Goal: Transaction & Acquisition: Purchase product/service

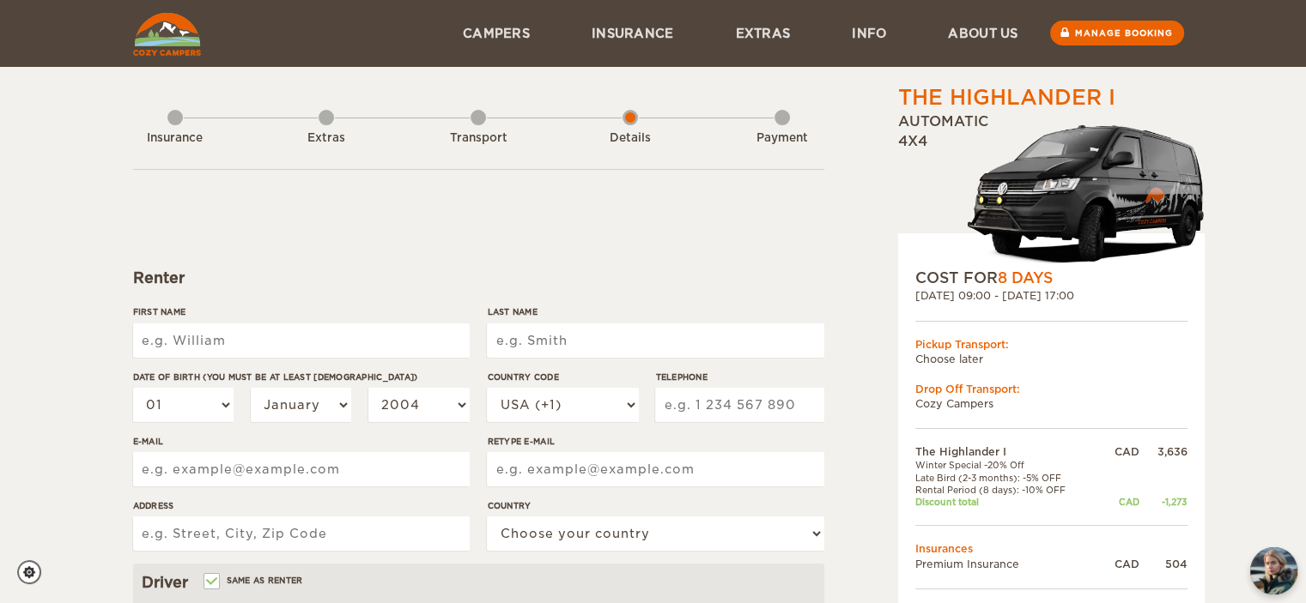
click at [227, 349] on input "First Name" at bounding box center [301, 341] width 336 height 34
type input "[PERSON_NAME]"
type input "Megan"
type input "Perez"
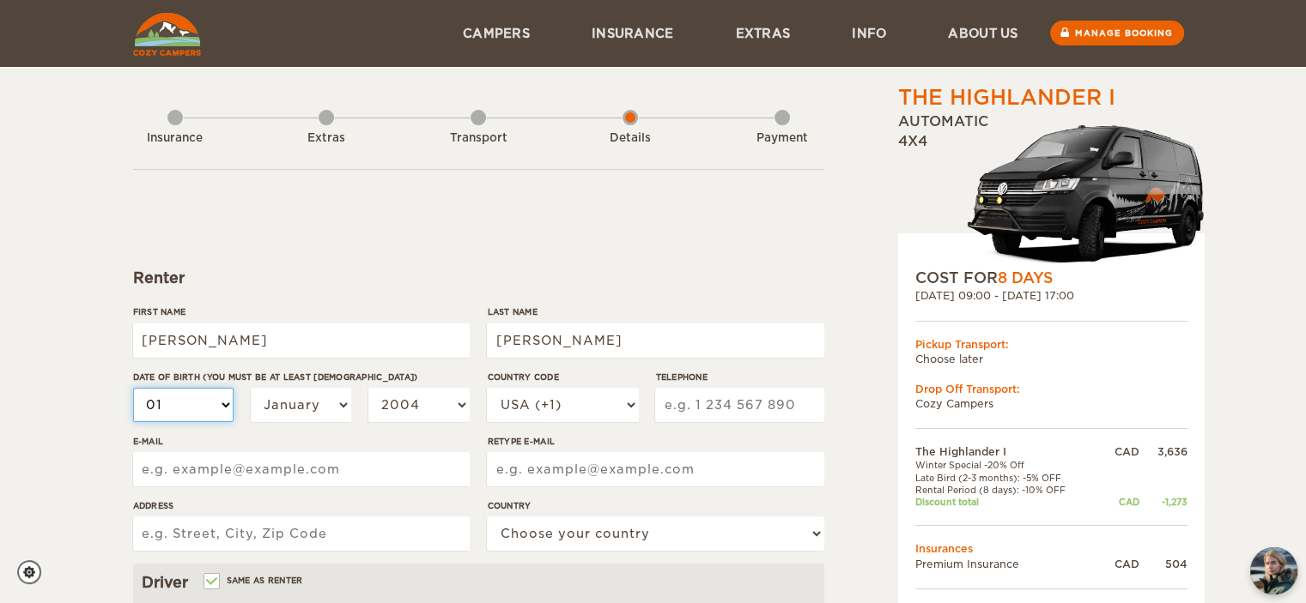
select select "30"
drag, startPoint x: 206, startPoint y: 405, endPoint x: 203, endPoint y: 390, distance: 15.8
click at [206, 405] on select "01 02 03 04 05 06 07 08 09 10 11 12 13 14 15 16 17 18 19 20 21 22 23 24 25 26 2…" at bounding box center [183, 405] width 101 height 34
select select "03"
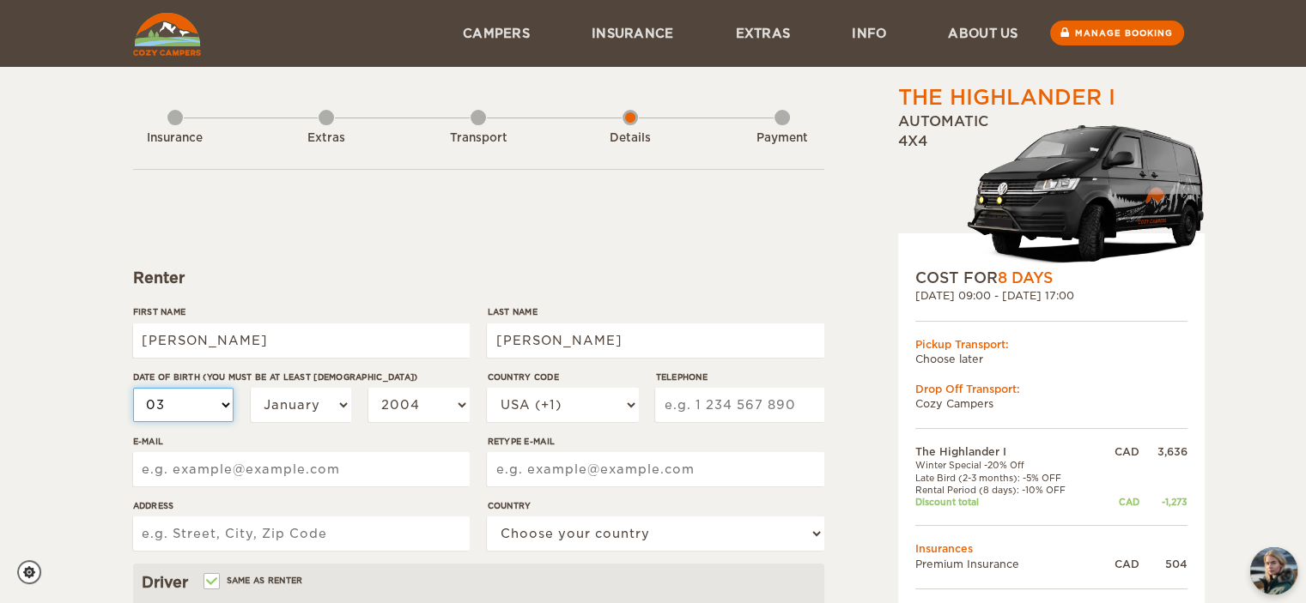
click at [133, 388] on select "01 02 03 04 05 06 07 08 09 10 11 12 13 14 15 16 17 18 19 20 21 22 23 24 25 26 2…" at bounding box center [183, 405] width 101 height 34
select select "03"
click at [288, 396] on select "January February March April May June July August September October November De…" at bounding box center [301, 405] width 101 height 34
select select "08"
click at [251, 388] on select "January February March April May June July August September October November De…" at bounding box center [301, 405] width 101 height 34
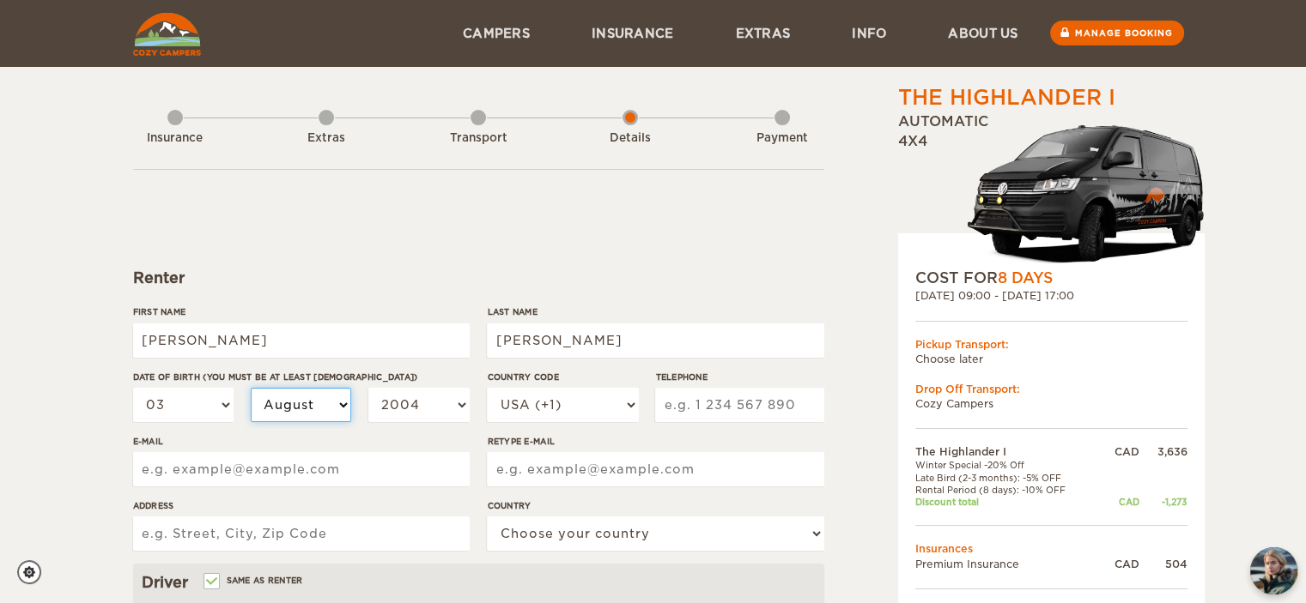
select select "08"
click at [420, 407] on select "2004 2003 2002 2001 2000 1999 1998 1997 1996 1995 1994 1993 1992 1991 1990 1989…" at bounding box center [418, 405] width 101 height 34
select select "1990"
click at [368, 388] on select "2004 2003 2002 2001 2000 1999 1998 1997 1996 1995 1994 1993 1992 1991 1990 1989…" at bounding box center [418, 405] width 101 height 34
select select "1990"
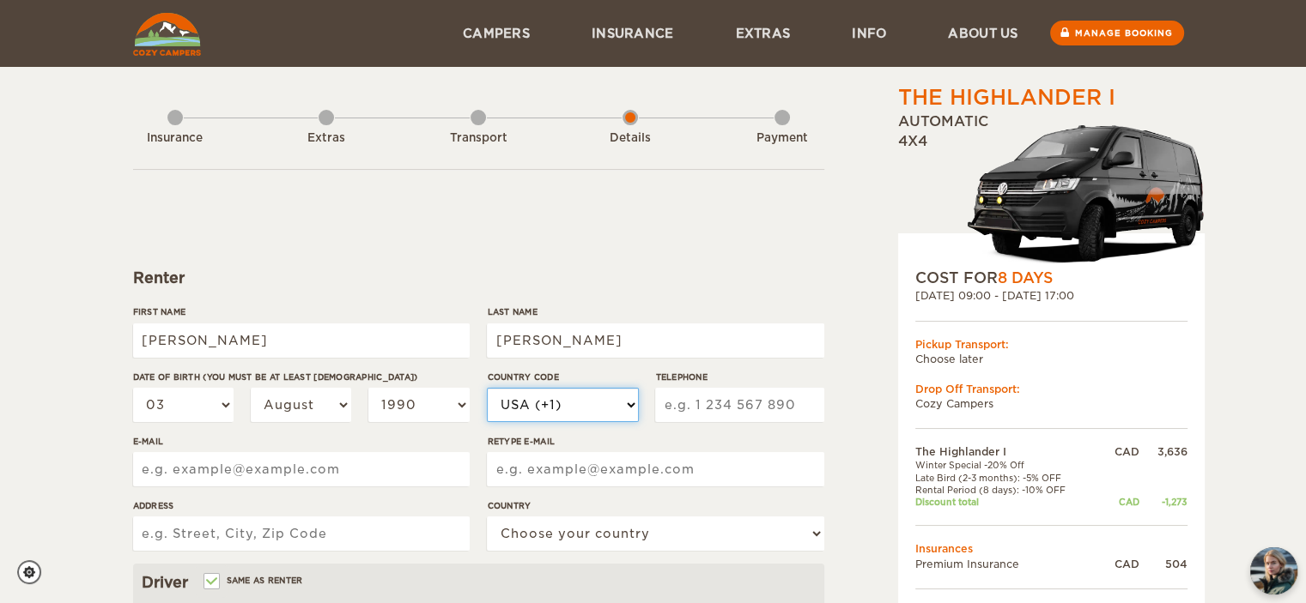
click at [589, 409] on select "USA (+1) UK (+44) Germany (+49) Algeria (+213) Andorra (+376) Angola (+244) Ang…" at bounding box center [562, 405] width 151 height 34
select select "1"
click at [487, 388] on select "USA (+1) UK (+44) Germany (+49) Algeria (+213) Andorra (+376) Angola (+244) Ang…" at bounding box center [562, 405] width 151 height 34
click at [694, 401] on input "Telephone" at bounding box center [739, 405] width 168 height 34
type input "6473288036"
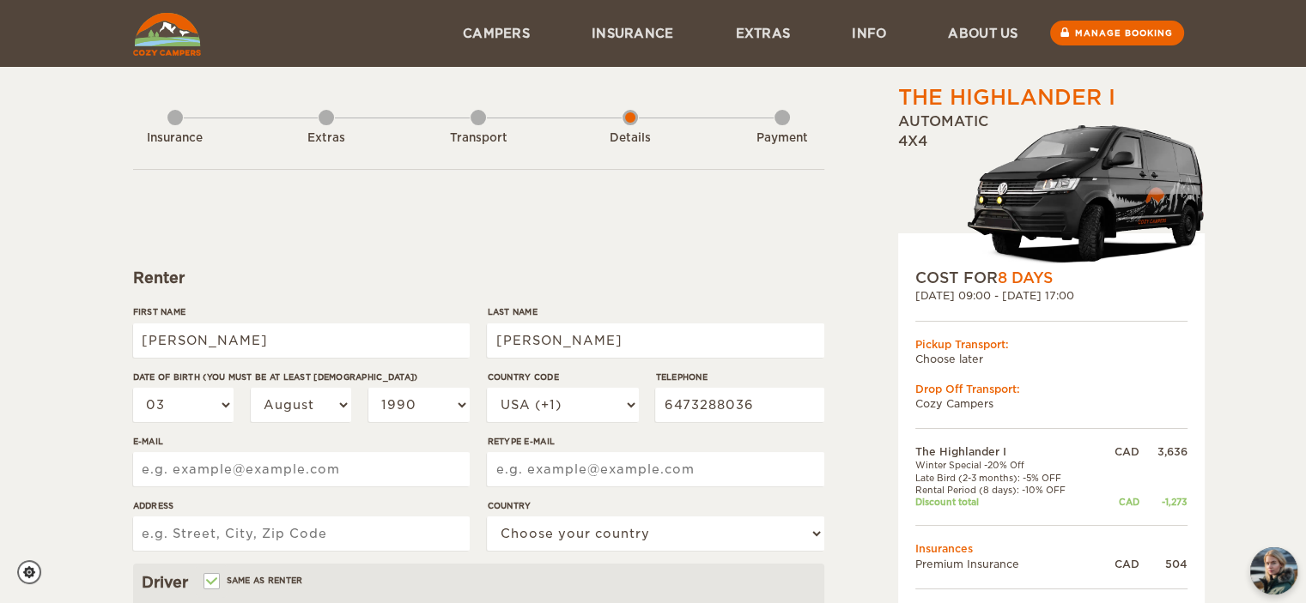
click at [415, 469] on input "E-mail" at bounding box center [301, 469] width 336 height 34
type input "nick.meg.lau@gmail.com"
click at [646, 494] on div "Retype E-mail" at bounding box center [655, 467] width 336 height 64
click at [635, 472] on input "Retype E-mail" at bounding box center [655, 469] width 336 height 34
type input "nick.meg.lau@gmail.com"
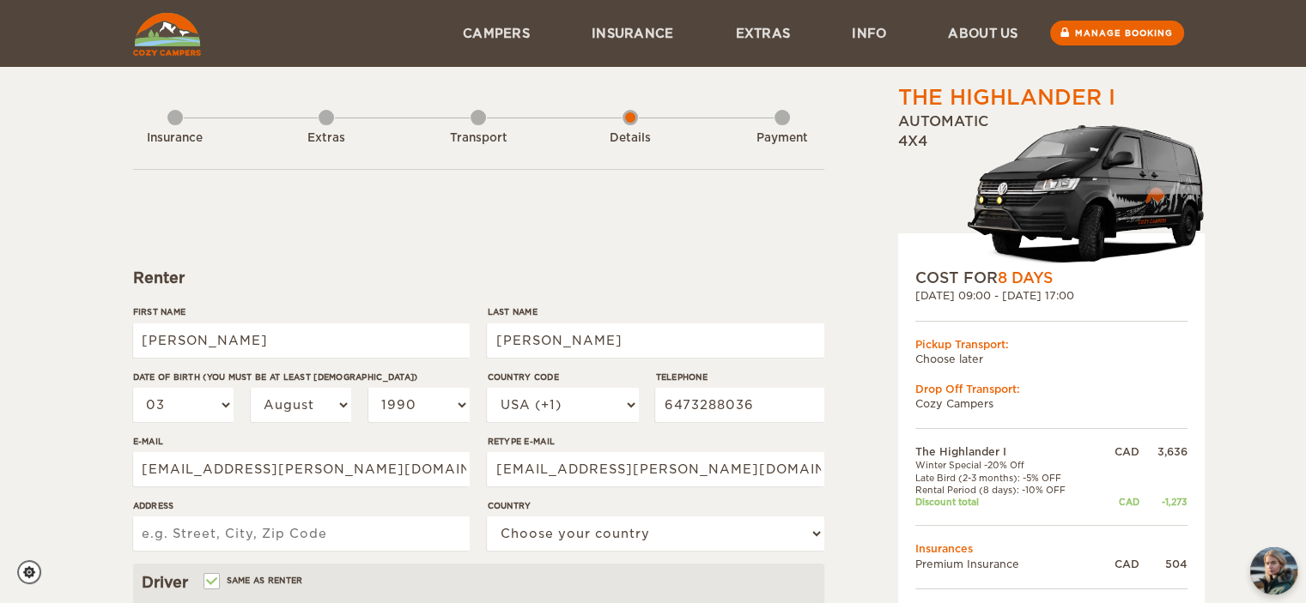
click at [340, 523] on input "Address" at bounding box center [301, 534] width 336 height 34
type input "41 Geneva Crescent"
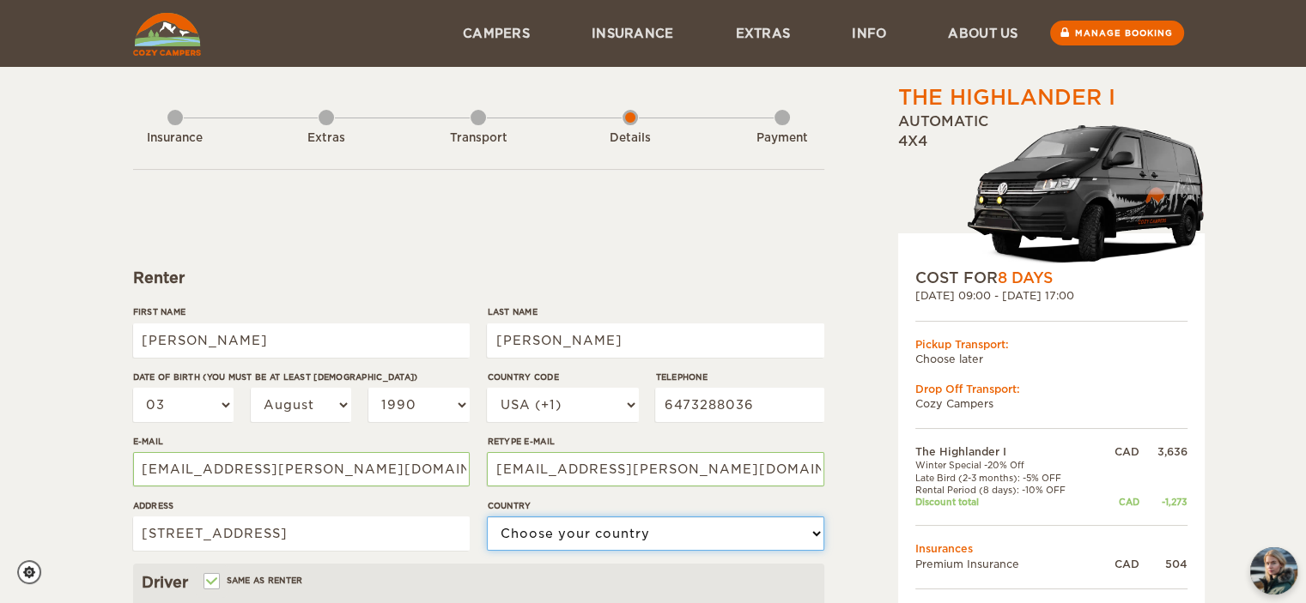
select select "38"
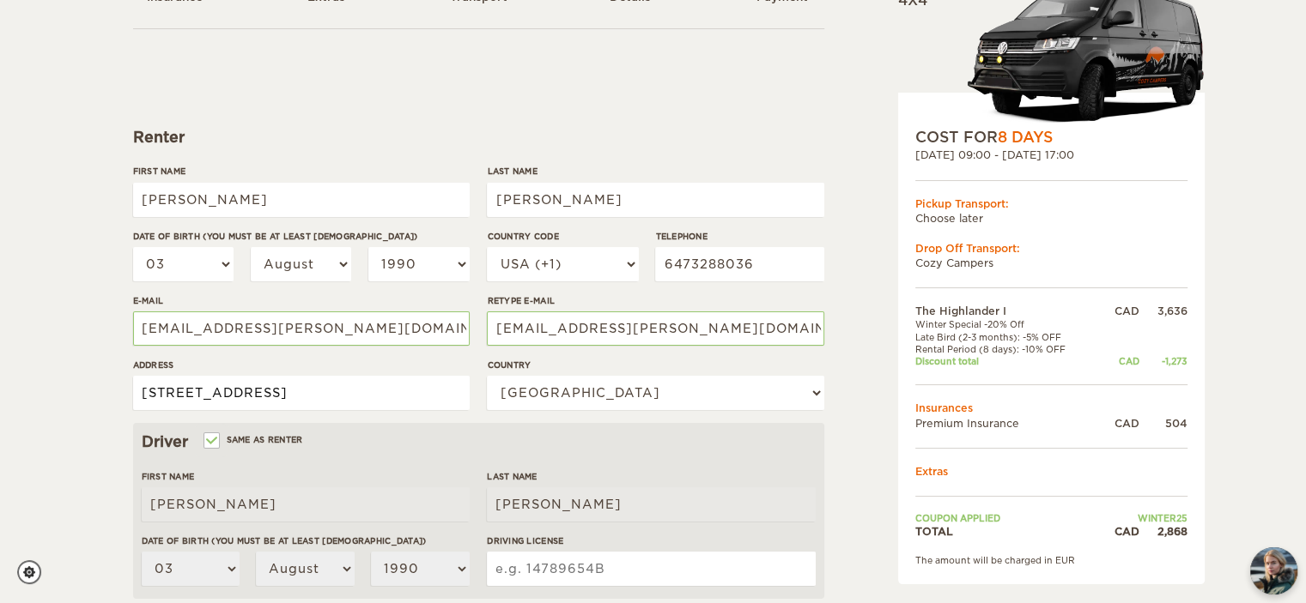
scroll to position [172, 0]
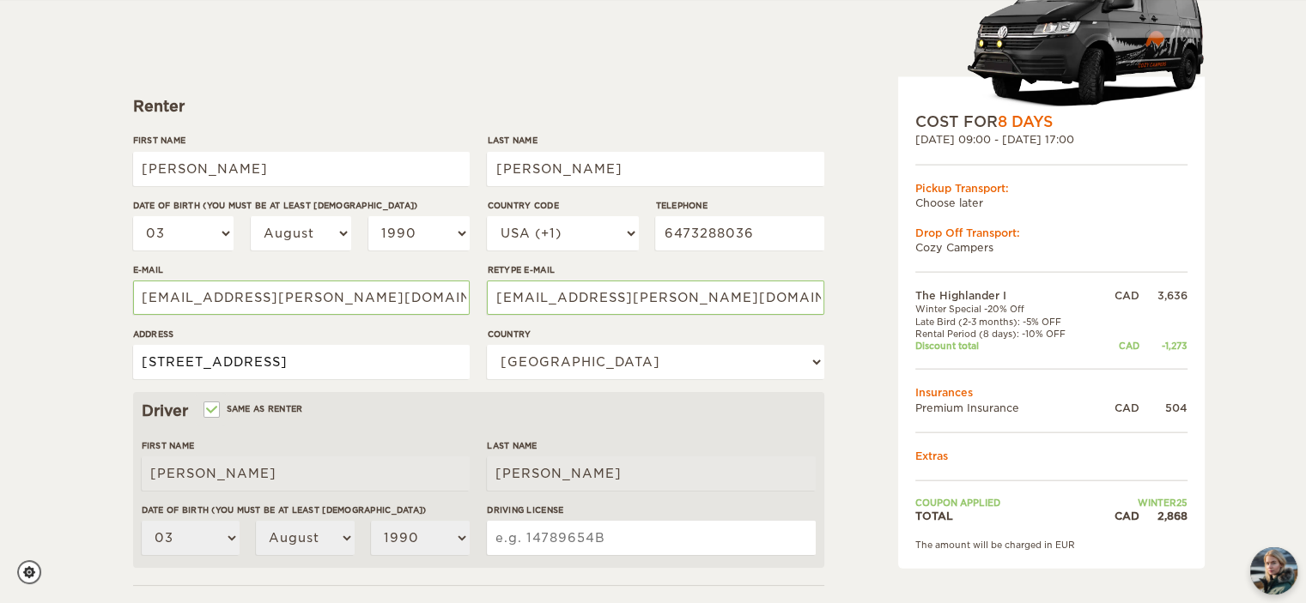
type input "41 Geneva Crescent, Brampton, Ontario"
click at [235, 410] on label "Same as renter" at bounding box center [254, 409] width 98 height 16
click at [216, 410] on input "Same as renter" at bounding box center [210, 411] width 11 height 11
checkbox input "false"
select select
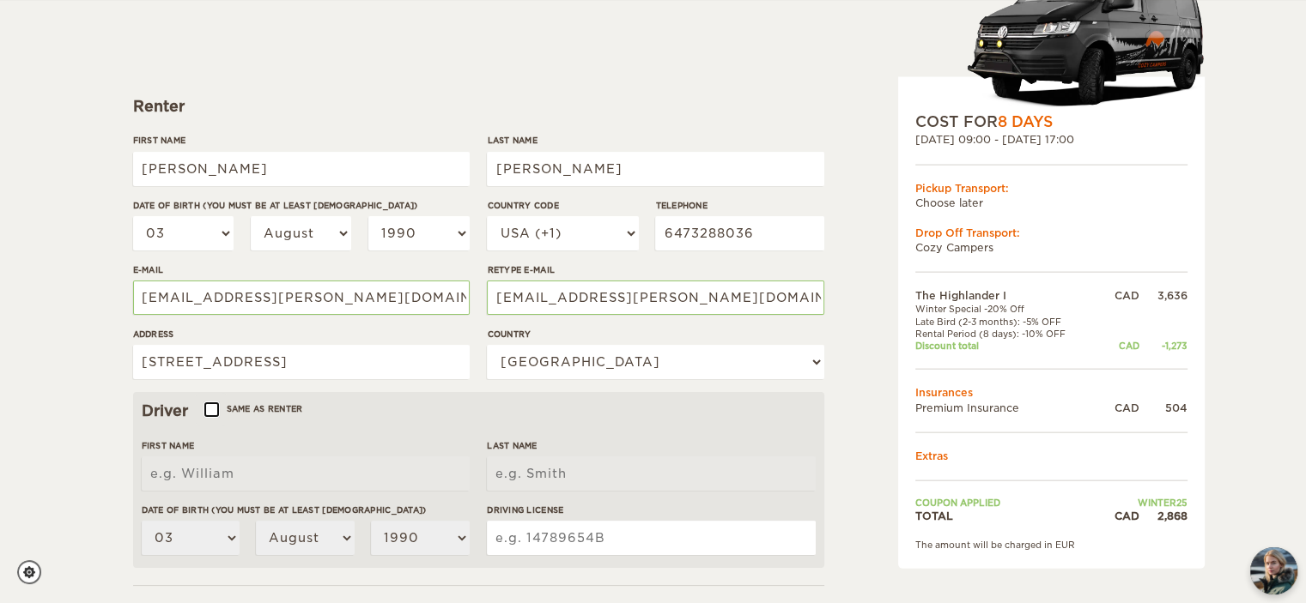
select select
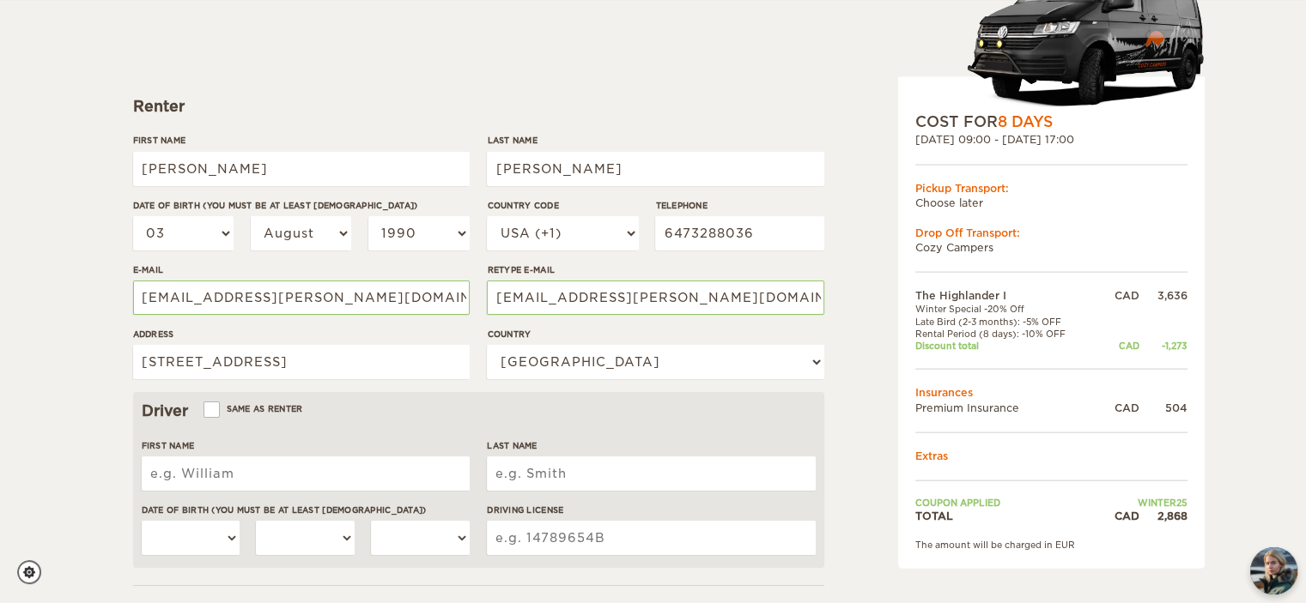
click at [227, 478] on input "First Name" at bounding box center [306, 474] width 328 height 34
type input "Nicholas"
type input "Lau"
click at [232, 544] on select "01 02 03 04 05 06 07 08 09 10 11 12 13 14 15 16 17 18 19 20 21 22 23 24 25 26 2…" at bounding box center [191, 538] width 99 height 34
select select "16"
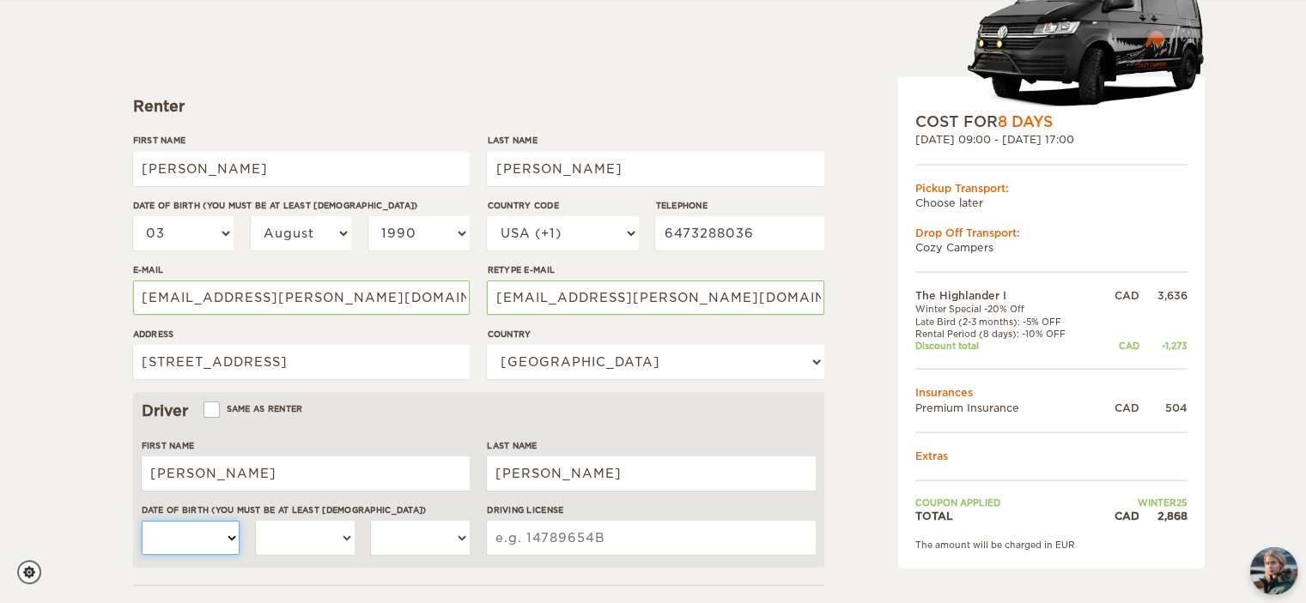
click at [142, 521] on select "01 02 03 04 05 06 07 08 09 10 11 12 13 14 15 16 17 18 19 20 21 22 23 24 25 26 2…" at bounding box center [191, 538] width 99 height 34
click at [297, 549] on select "January February March April May June July August September October November De…" at bounding box center [305, 538] width 99 height 34
select select "10"
click at [256, 521] on select "January February March April May June July August September October November De…" at bounding box center [305, 538] width 99 height 34
click at [439, 545] on select "2004 2003 2002 2001 2000 1999 1998 1997 1996 1995 1994 1993 1992 1991 1990 1989…" at bounding box center [420, 538] width 99 height 34
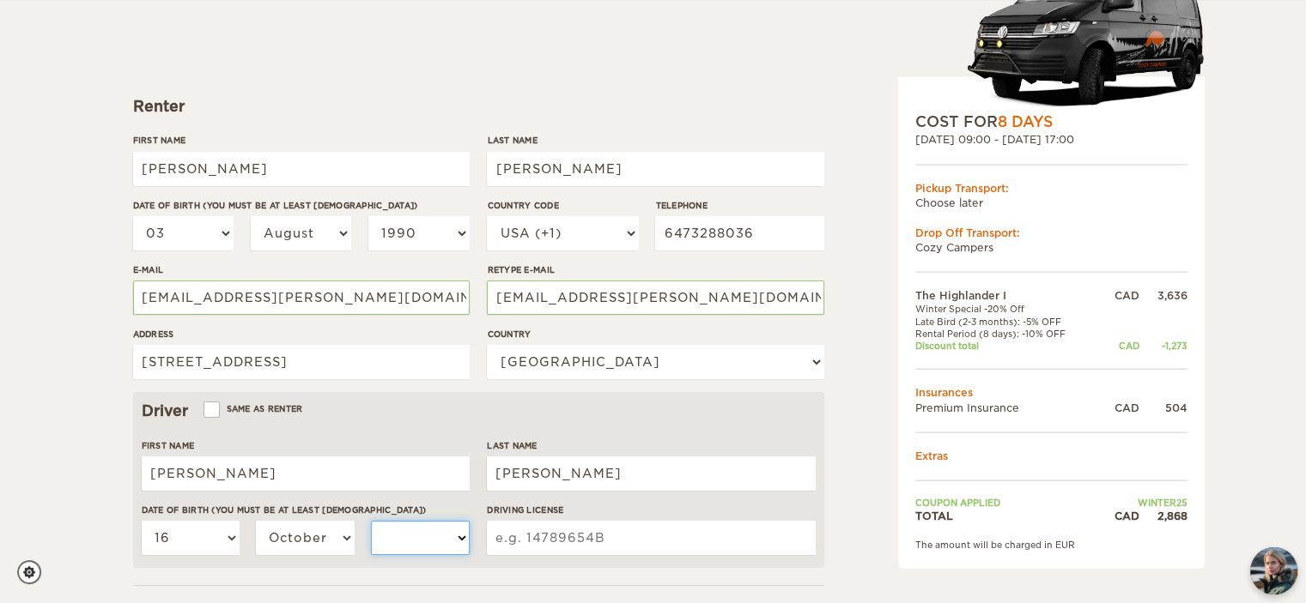
select select "1988"
click at [371, 521] on select "2004 2003 2002 2001 2000 1999 1998 1997 1996 1995 1994 1993 1992 1991 1990 1989…" at bounding box center [420, 538] width 99 height 34
click at [544, 521] on input "Driving License" at bounding box center [651, 538] width 328 height 34
type input "L08645904881016"
click at [865, 305] on div "The Highlander I Expand Collapse Total 2,868 CAD Automatic 4x4 COST FOR 8 Days …" at bounding box center [1007, 419] width 332 height 1015
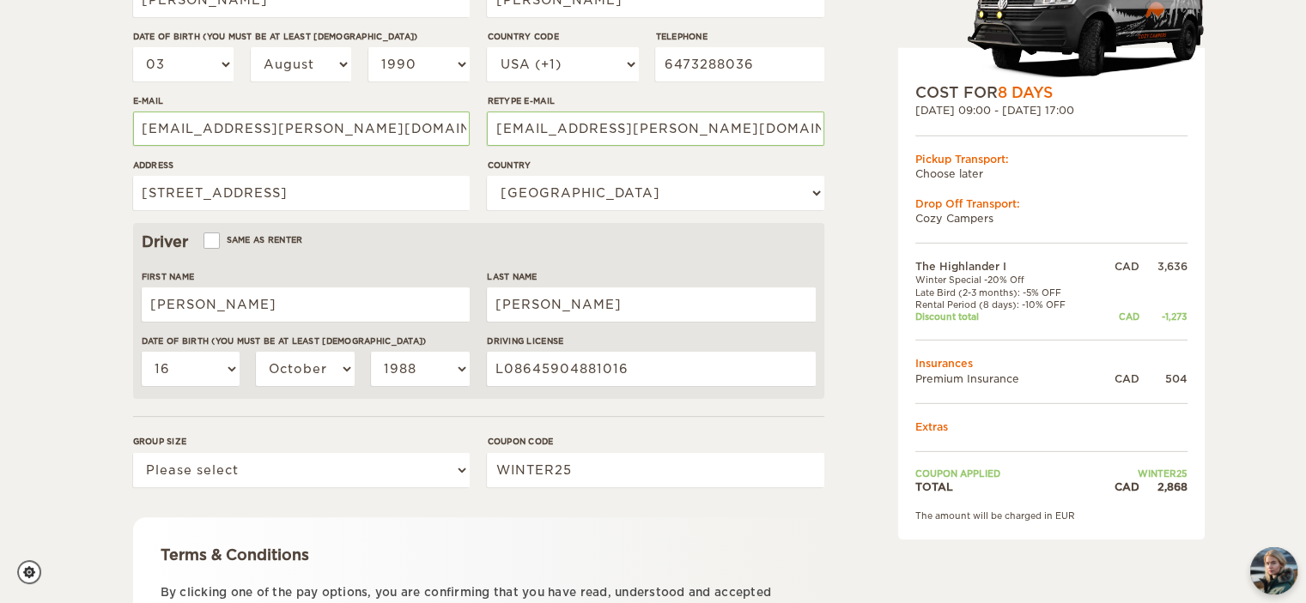
scroll to position [343, 0]
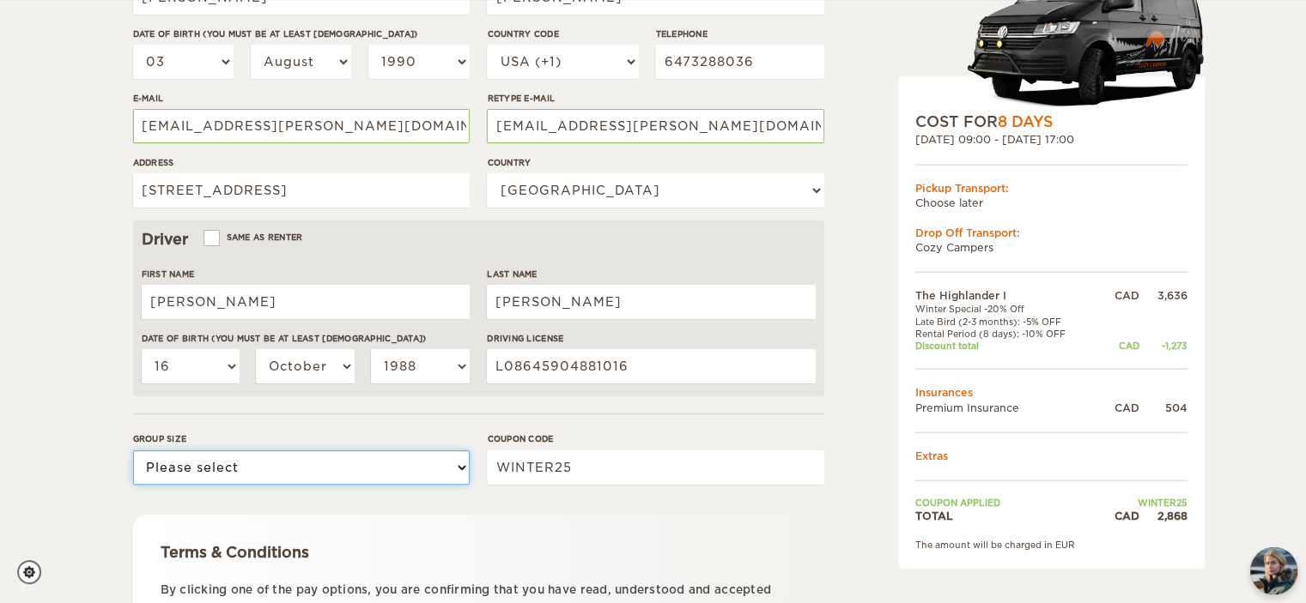
click at [349, 459] on select "Please select 1 2" at bounding box center [301, 468] width 336 height 34
select select "2"
click at [133, 451] on select "Please select 1 2" at bounding box center [301, 468] width 336 height 34
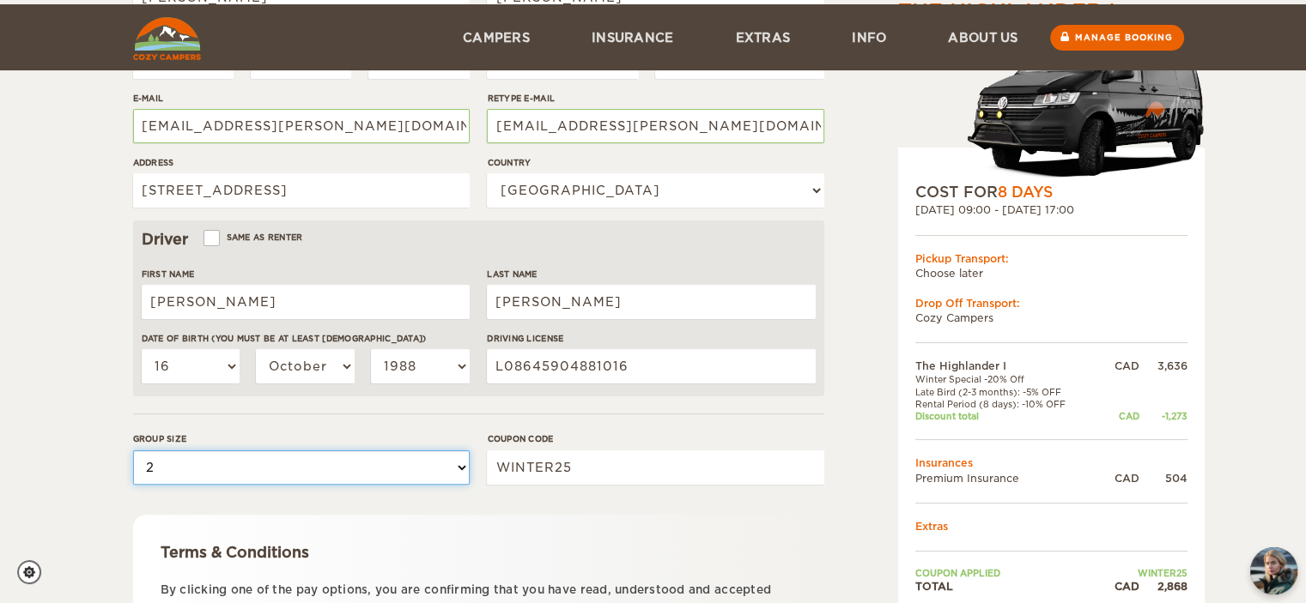
scroll to position [512, 0]
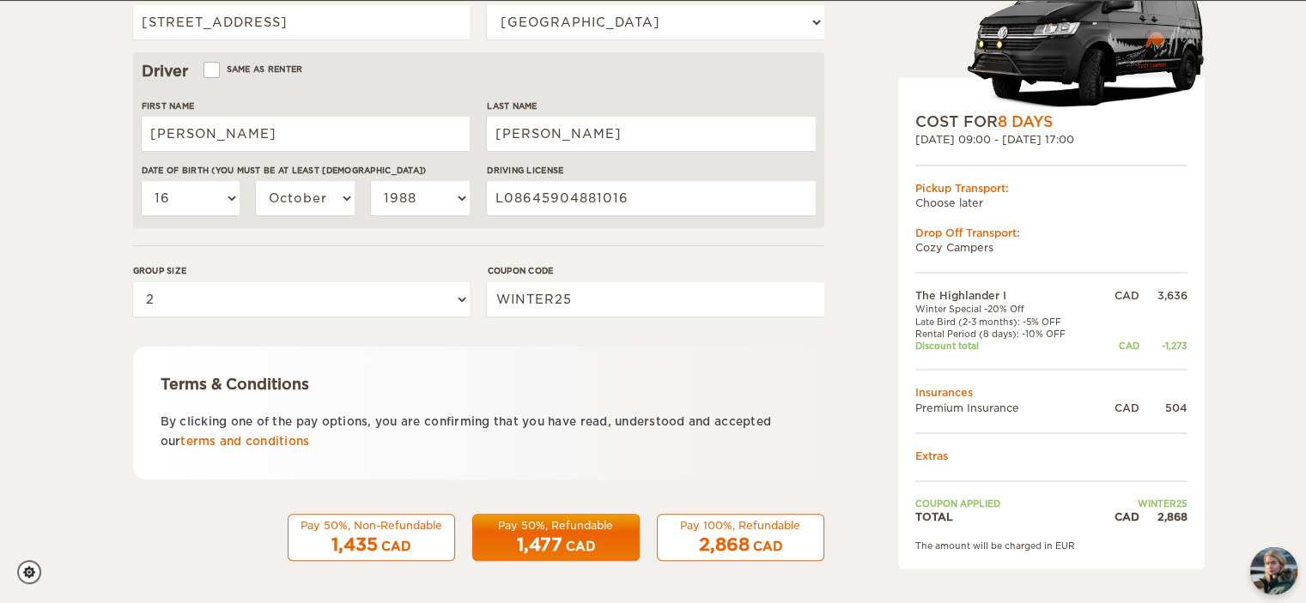
click at [350, 545] on span "1,435" at bounding box center [354, 545] width 46 height 21
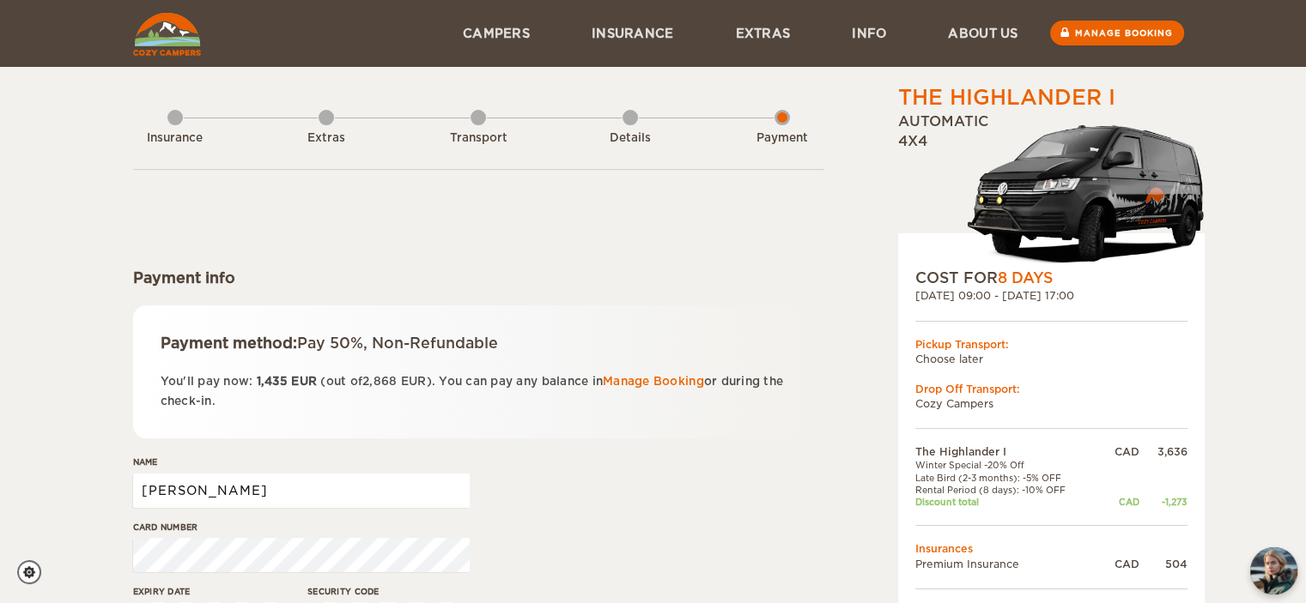
click at [323, 494] on input "[PERSON_NAME]" at bounding box center [301, 491] width 336 height 34
type input "[PERSON_NAME] [PERSON_NAME]"
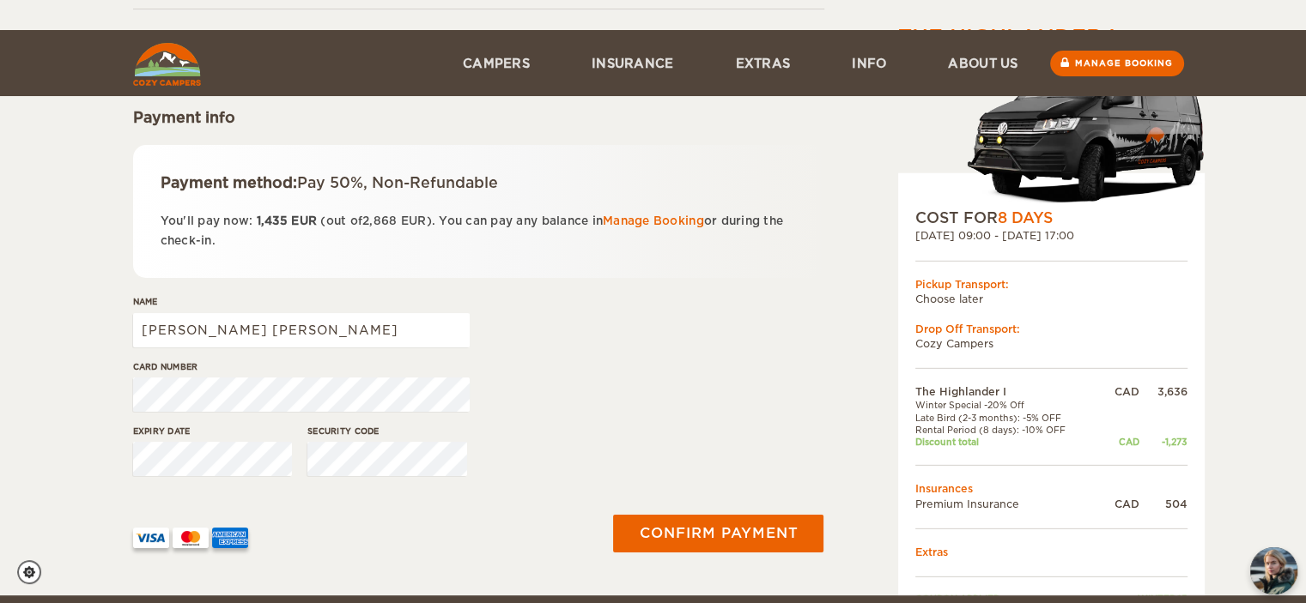
scroll to position [258, 0]
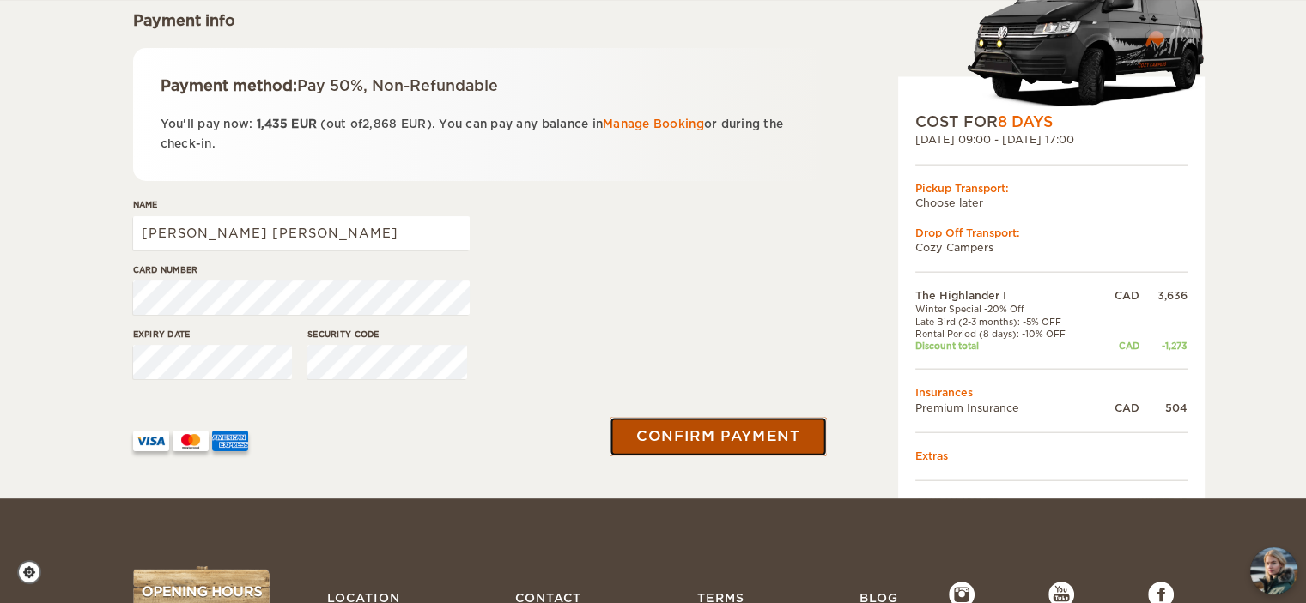
click at [744, 425] on button "Confirm payment" at bounding box center [718, 437] width 216 height 39
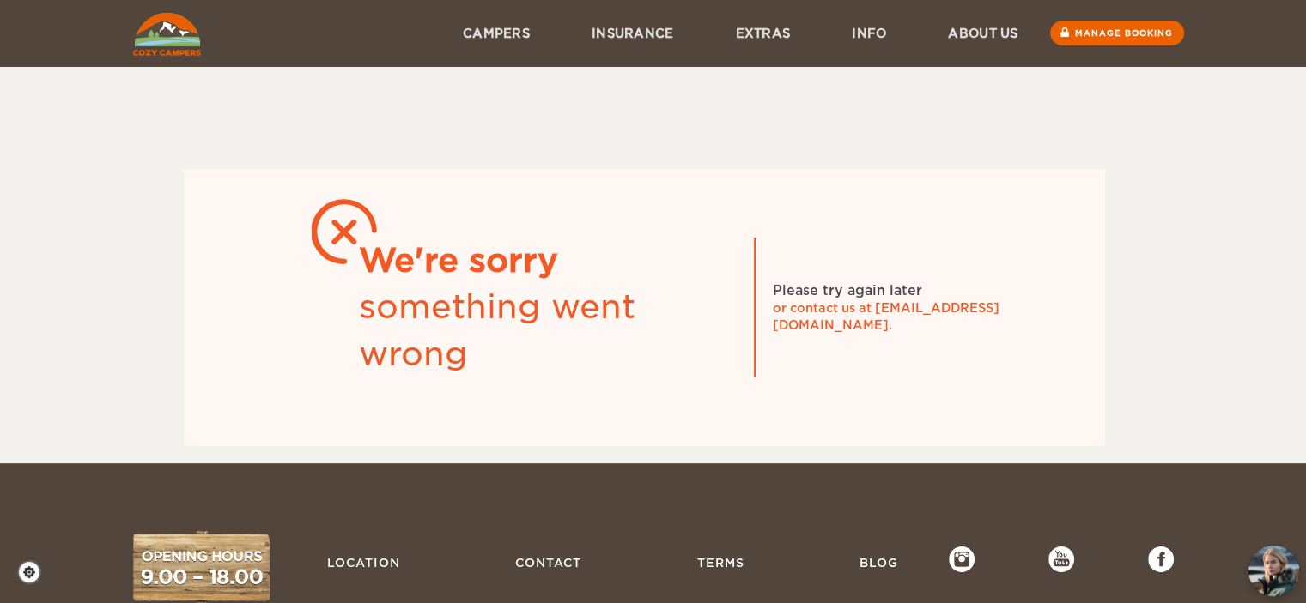
click at [1256, 570] on img "chat-button" at bounding box center [1273, 571] width 51 height 51
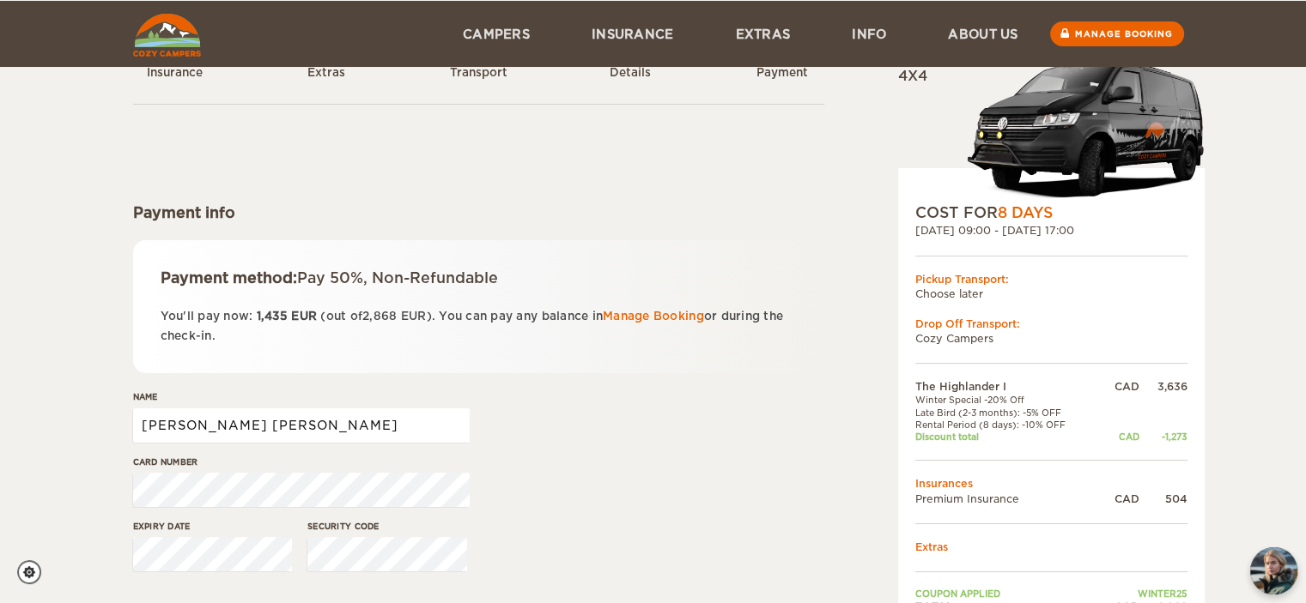
click at [244, 424] on input "Megan Ashley Perez" at bounding box center [301, 426] width 336 height 34
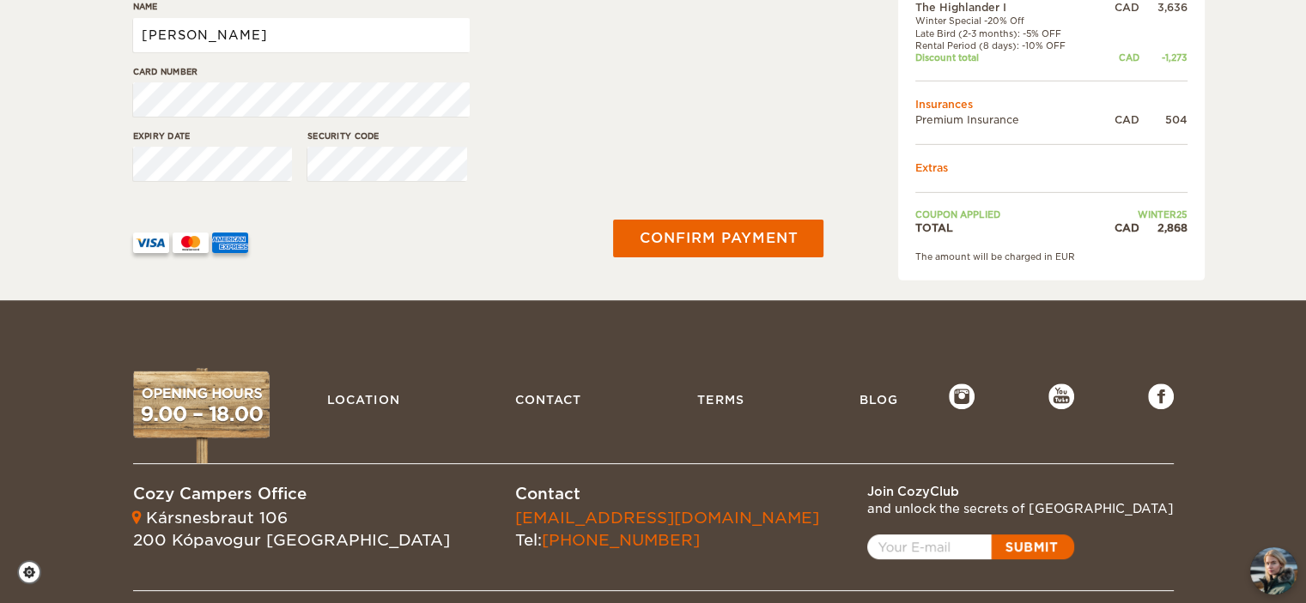
scroll to position [494, 0]
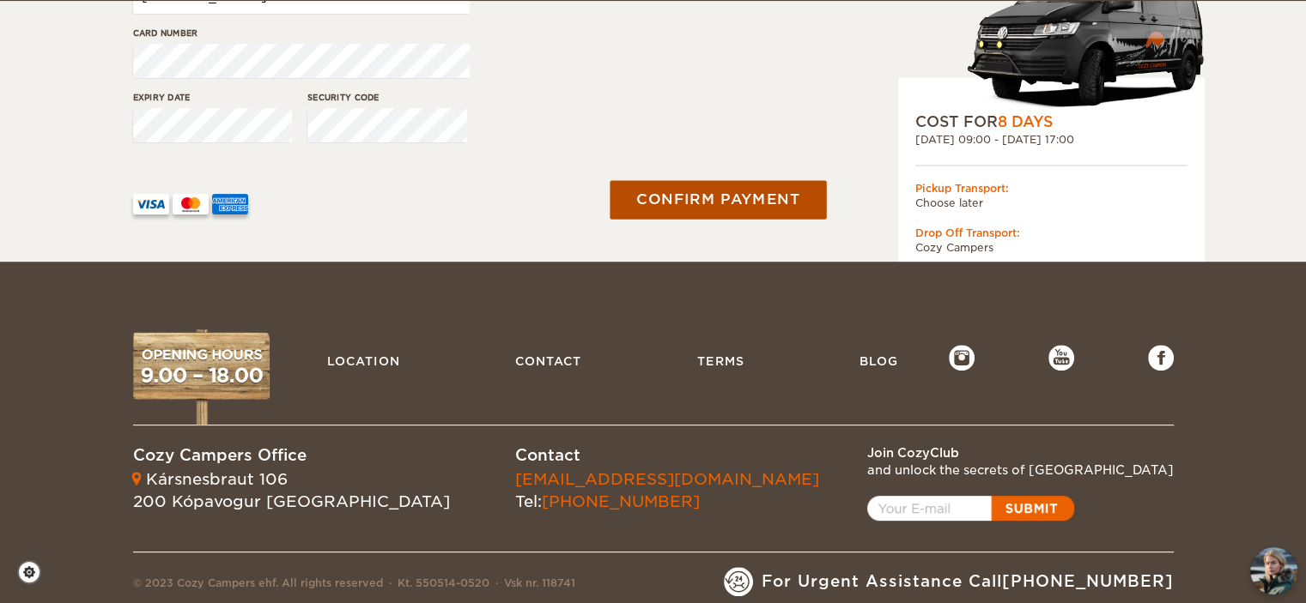
type input "Megan Perez"
click at [720, 212] on button "Confirm payment" at bounding box center [718, 200] width 216 height 39
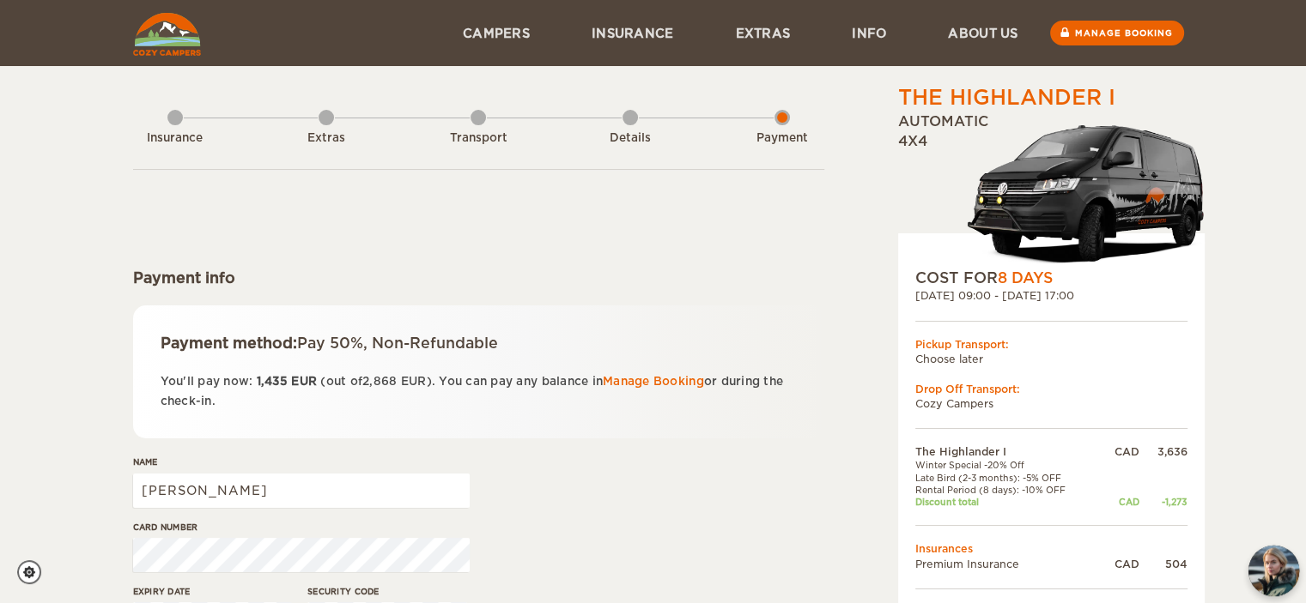
click at [1261, 566] on img "chat-button" at bounding box center [1273, 571] width 51 height 51
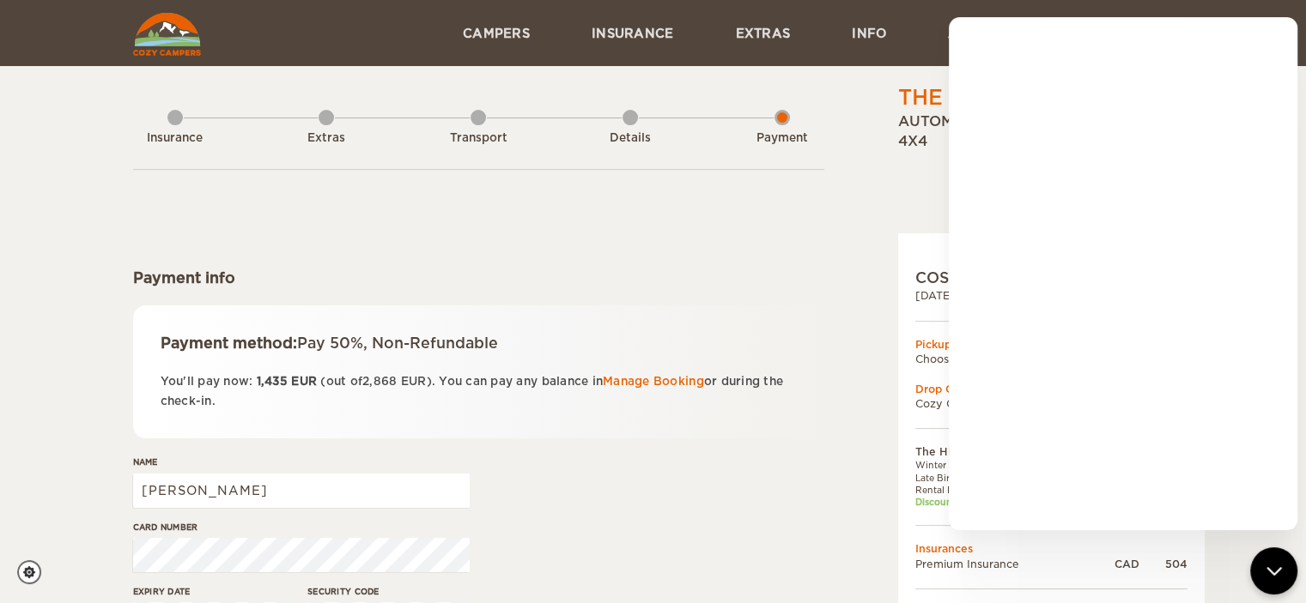
click at [0, 561] on div "The Highlander I Expand Collapse Total 2,868 CAD Automatic 4x4 COST FOR 8 Days …" at bounding box center [653, 378] width 1306 height 756
click at [0, 540] on div "The Highlander I Expand Collapse Total 2,868 CAD Automatic 4x4 COST FOR 8 Days …" at bounding box center [653, 378] width 1306 height 756
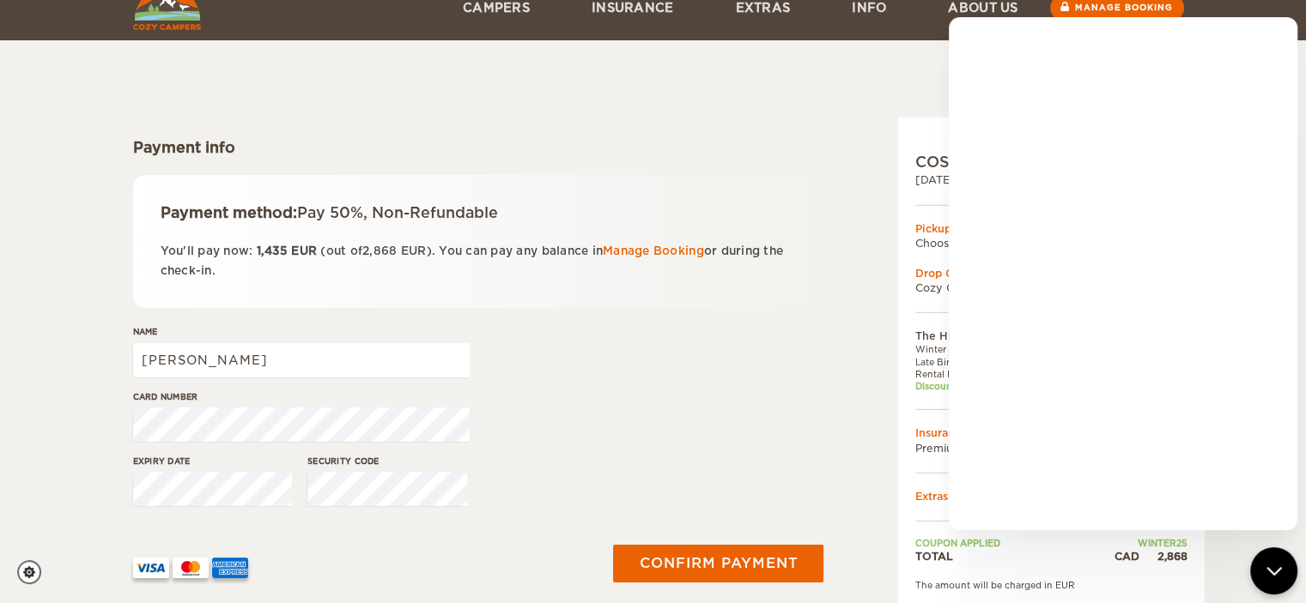
scroll to position [172, 0]
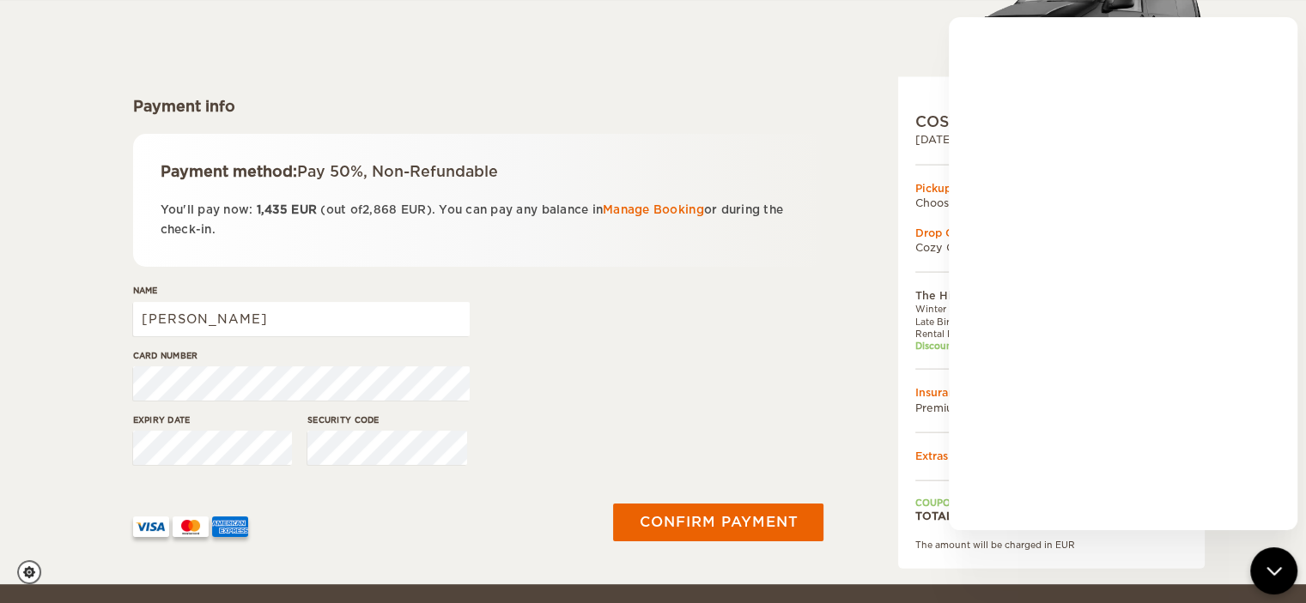
click at [85, 451] on div "The Highlander I Expand Collapse Total 2,868 CAD Automatic 4x4 COST FOR 8 Days …" at bounding box center [653, 206] width 1306 height 756
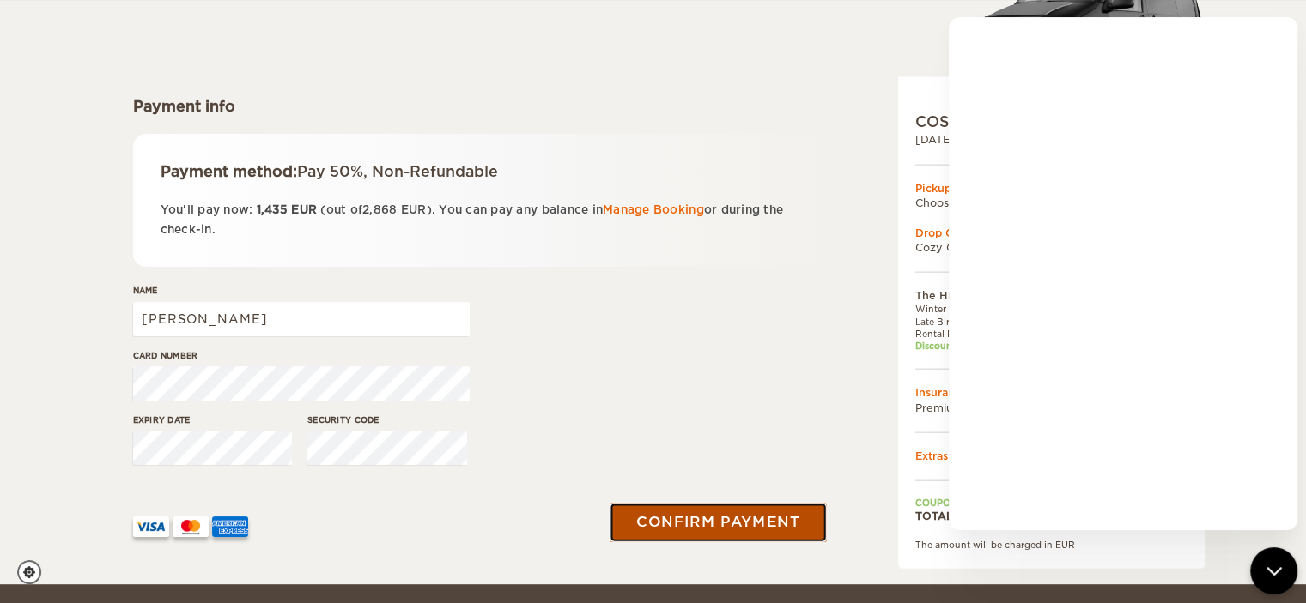
click at [654, 520] on button "Confirm payment" at bounding box center [718, 523] width 216 height 39
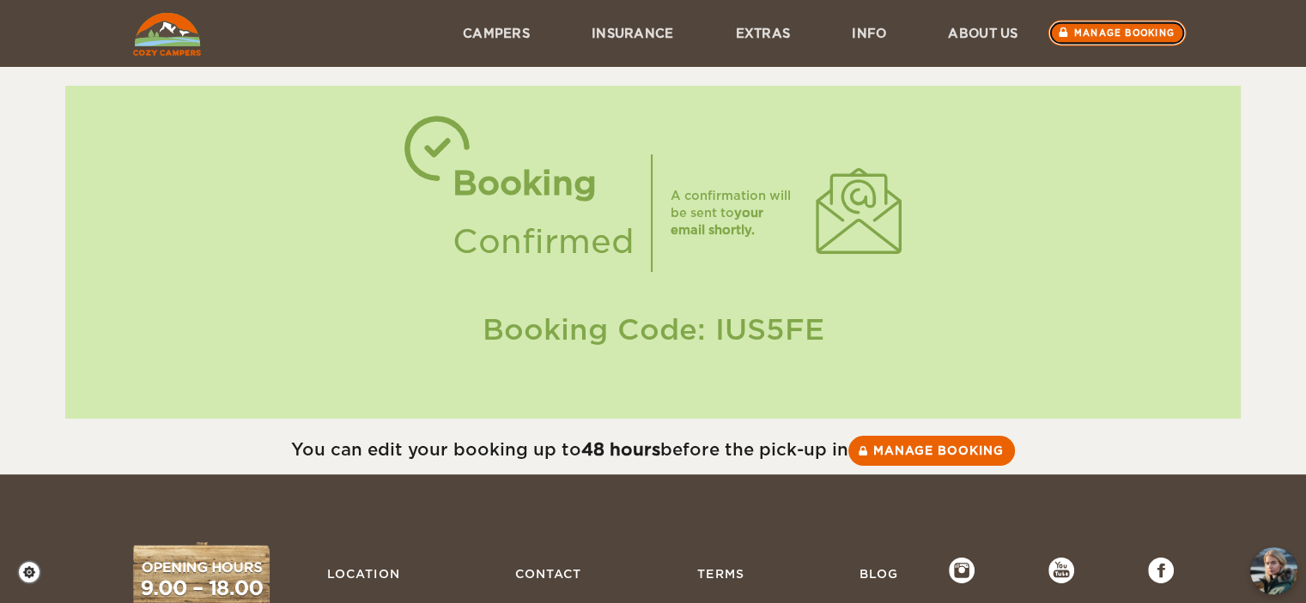
click at [1140, 34] on link "Manage booking" at bounding box center [1116, 34] width 138 height 26
drag, startPoint x: 769, startPoint y: 342, endPoint x: 712, endPoint y: 340, distance: 57.6
click at [712, 340] on div "Booking Code: IUS5FE" at bounding box center [652, 330] width 1141 height 40
copy div "IUS5FE"
click at [1088, 20] on div "Manage booking" at bounding box center [1117, 33] width 134 height 66
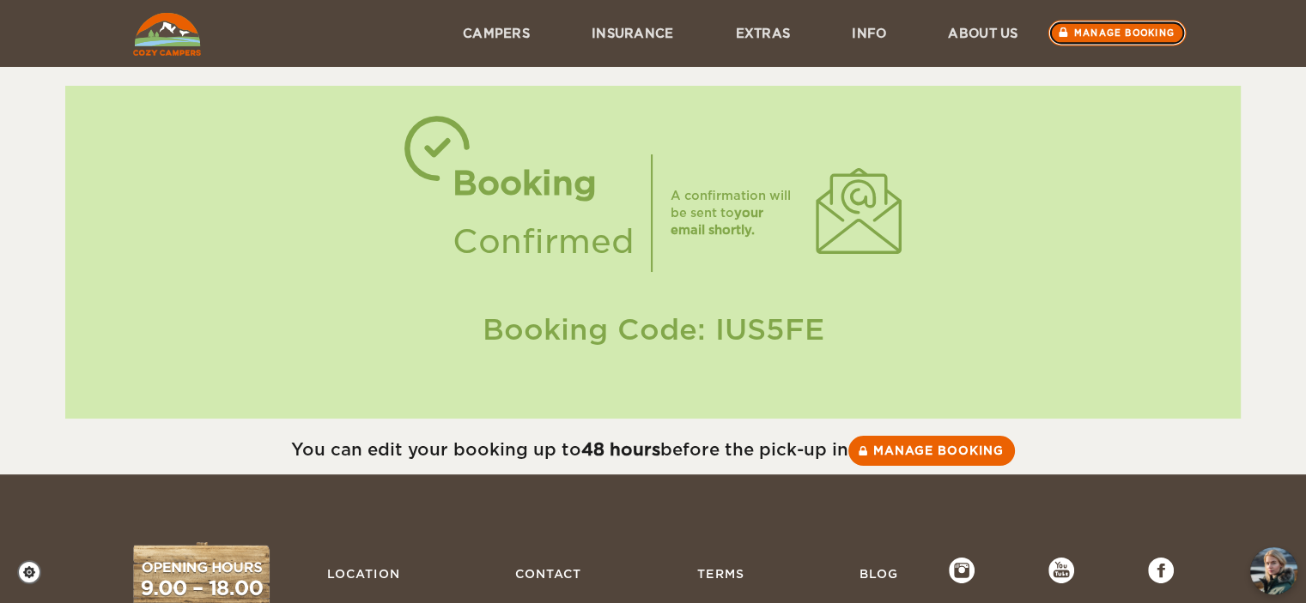
click at [1116, 33] on link "Manage booking" at bounding box center [1116, 34] width 138 height 26
